Goal: Find specific page/section: Find specific page/section

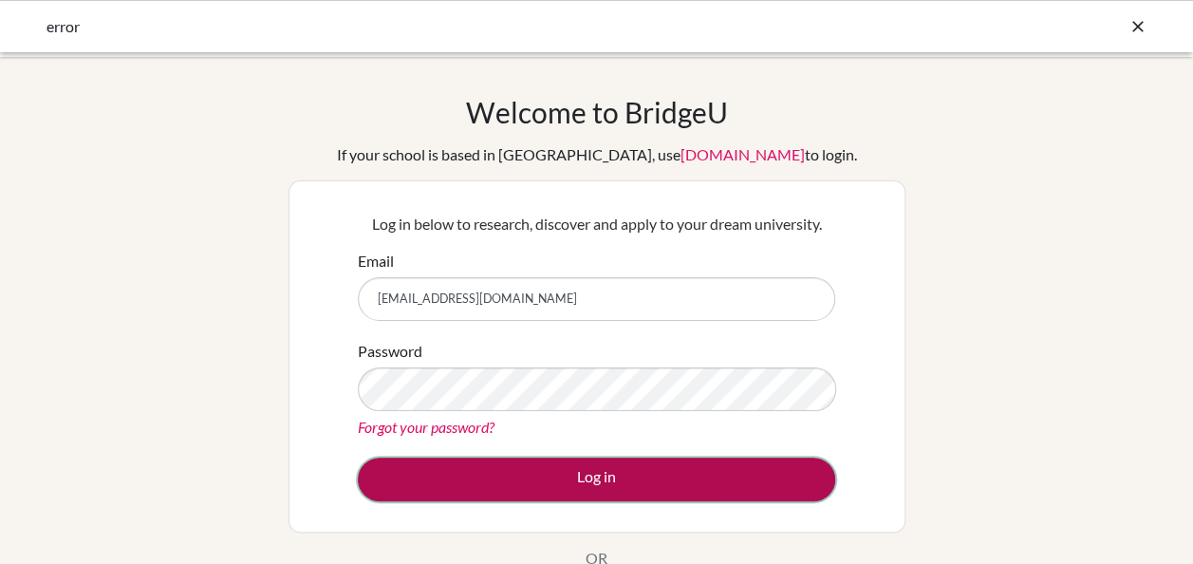
click at [562, 480] on button "Log in" at bounding box center [596, 479] width 477 height 44
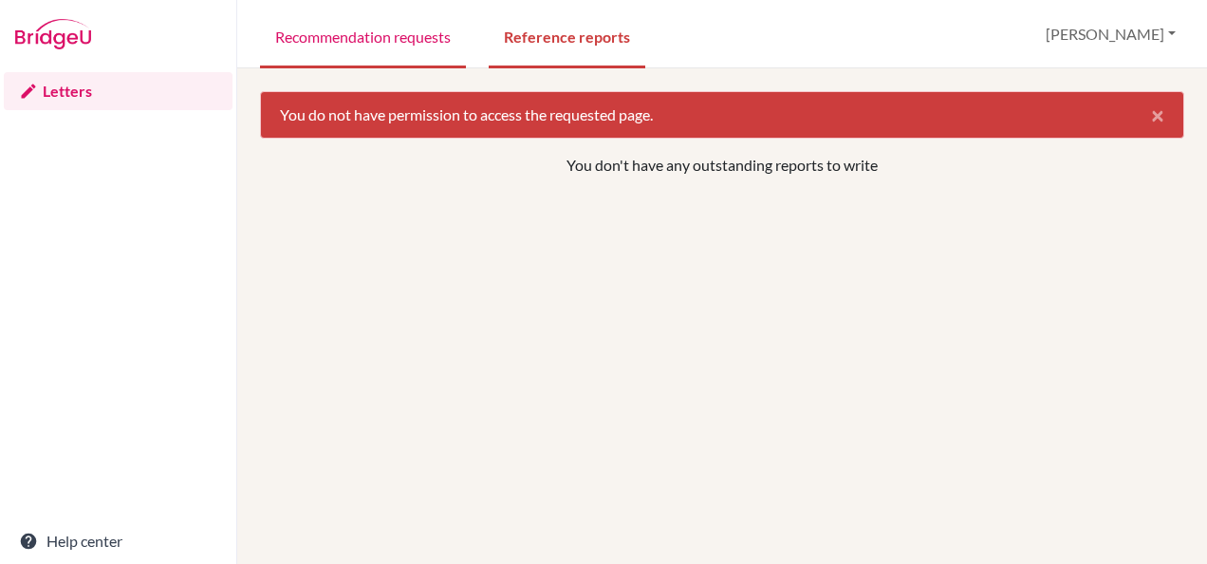
click at [338, 34] on link "Recommendation requests" at bounding box center [363, 35] width 206 height 65
